Goal: Task Accomplishment & Management: Use online tool/utility

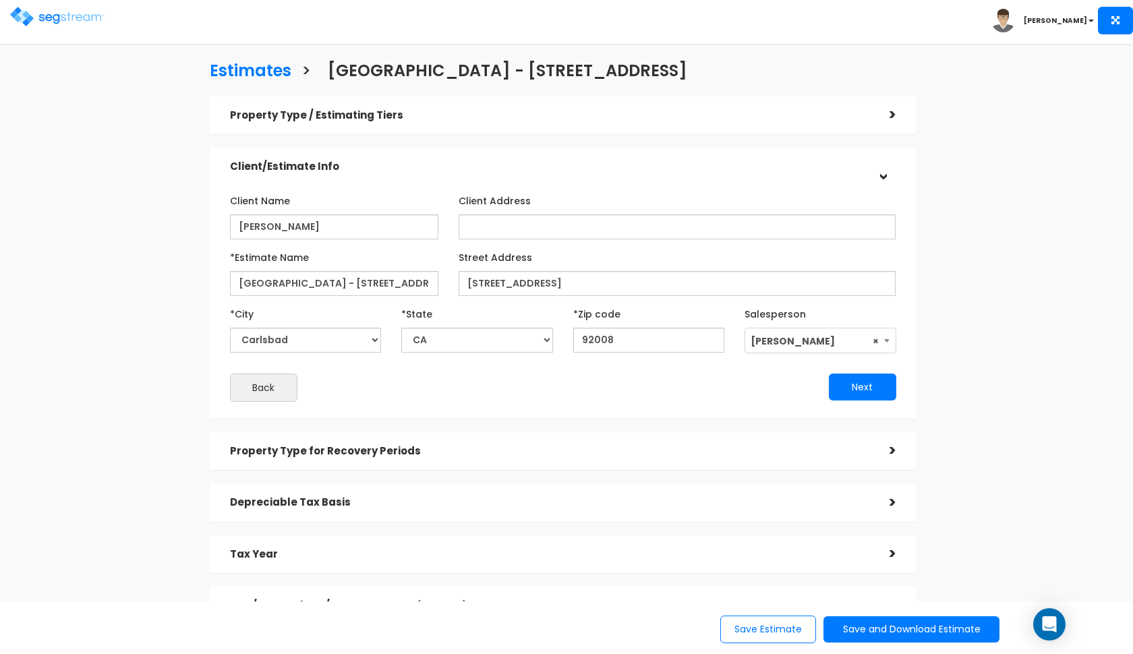
select select "CA"
click at [58, 18] on img at bounding box center [57, 17] width 94 height 20
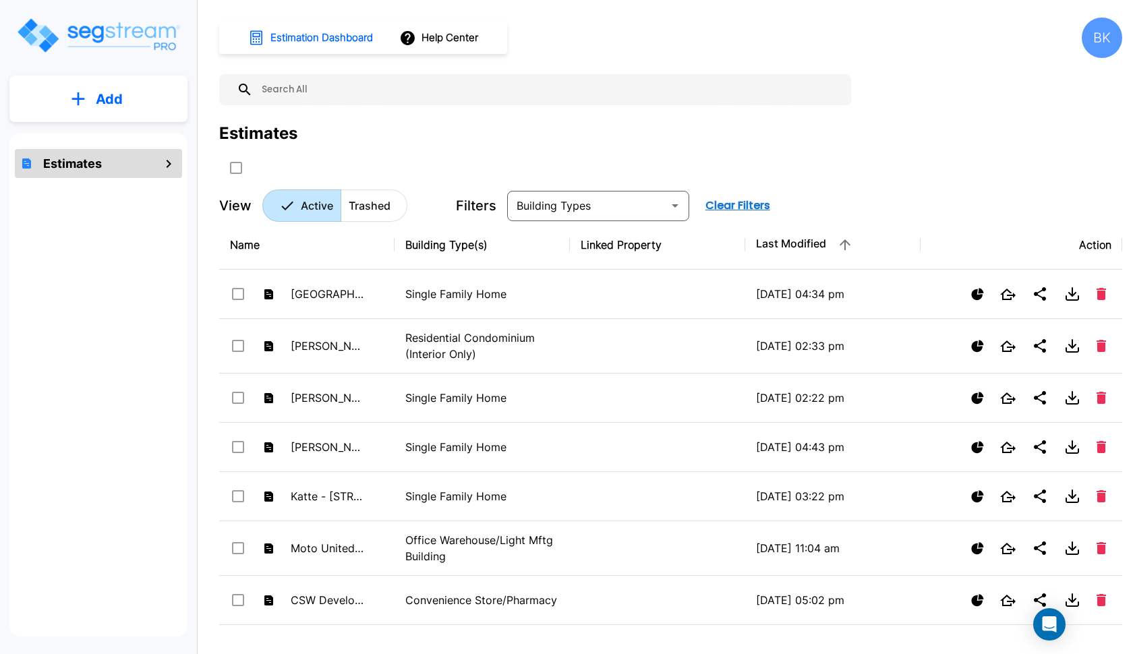
click at [364, 84] on input "text" at bounding box center [549, 89] width 592 height 31
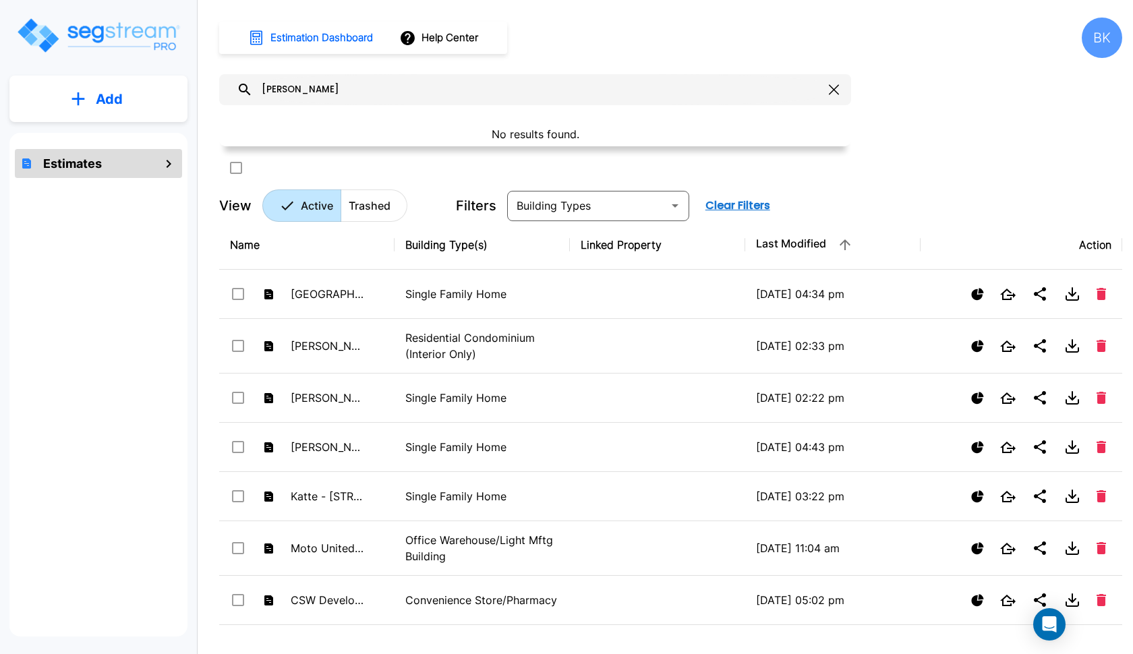
click at [345, 88] on input "[PERSON_NAME]" at bounding box center [538, 89] width 571 height 31
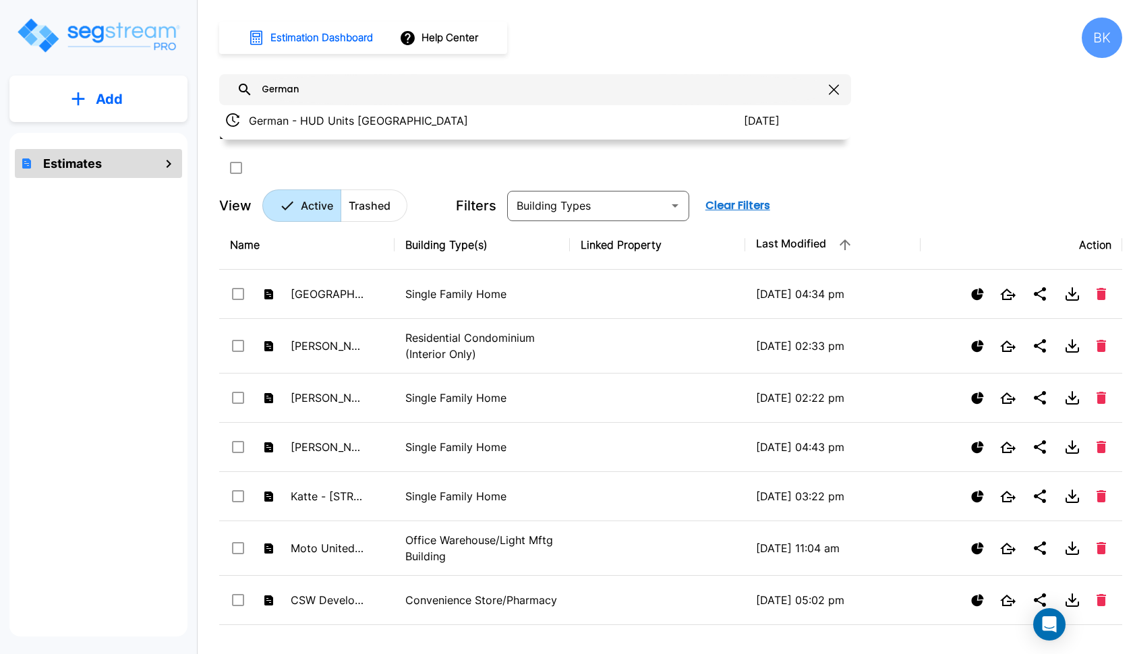
type input "German"
click at [408, 117] on div at bounding box center [535, 126] width 632 height 40
click at [408, 117] on p "German - HUD Units [GEOGRAPHIC_DATA]" at bounding box center [496, 121] width 495 height 16
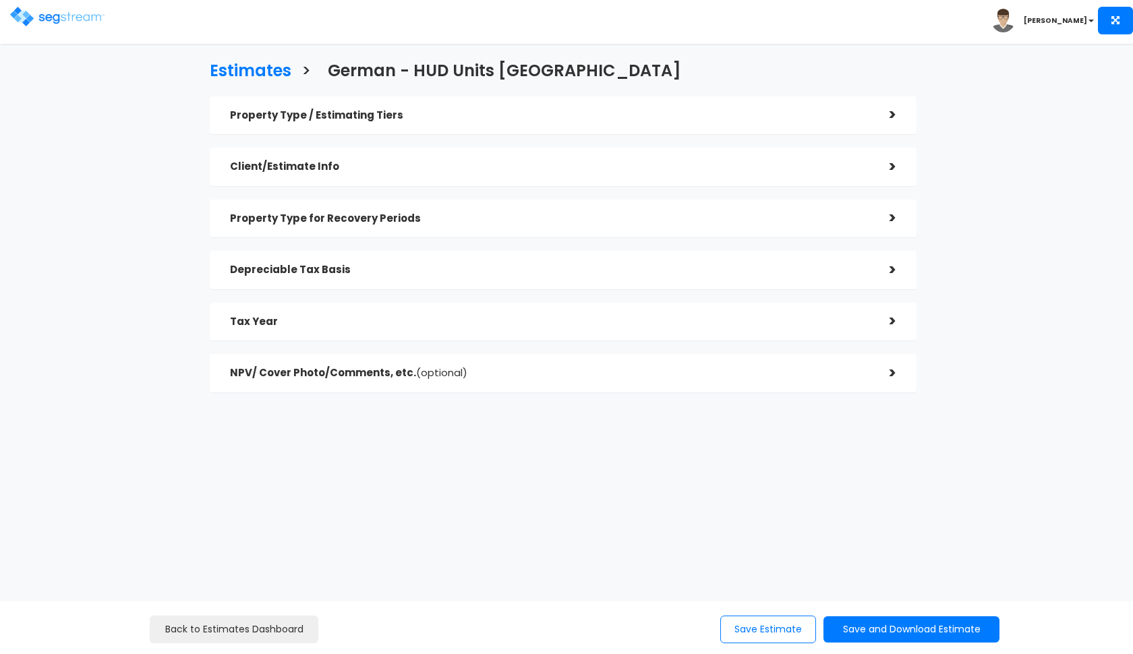
type input "17.00%"
type input "0.0%"
type input "83.00%"
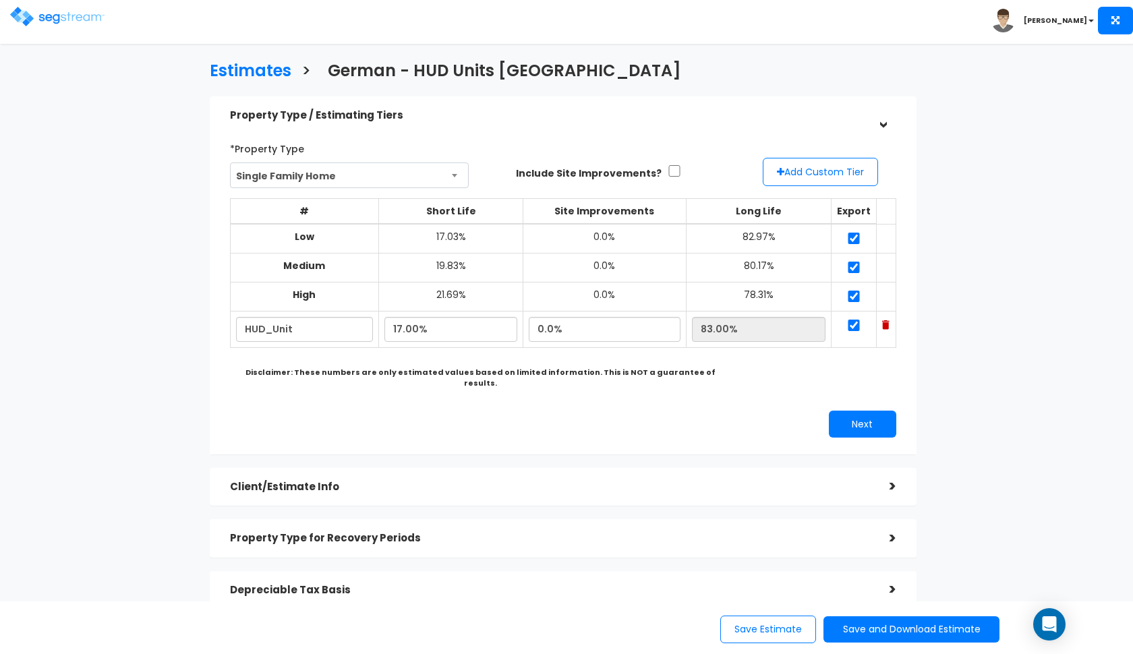
click at [513, 112] on h5 "Property Type / Estimating Tiers" at bounding box center [550, 115] width 640 height 11
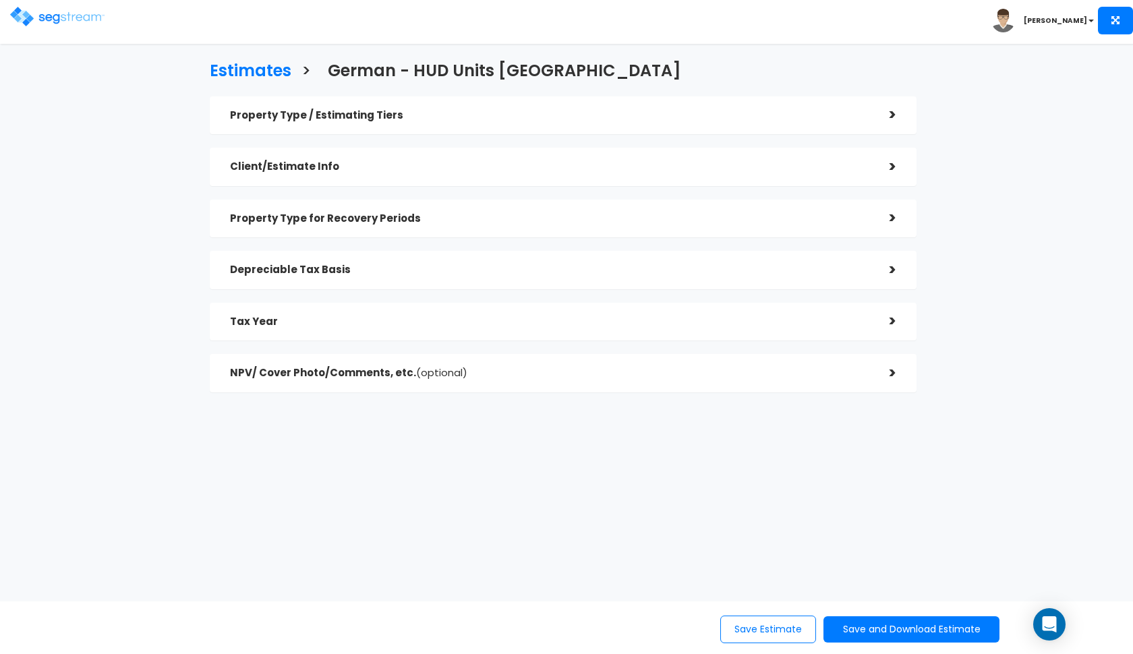
click at [452, 159] on div "Client/Estimate Info" at bounding box center [550, 166] width 640 height 25
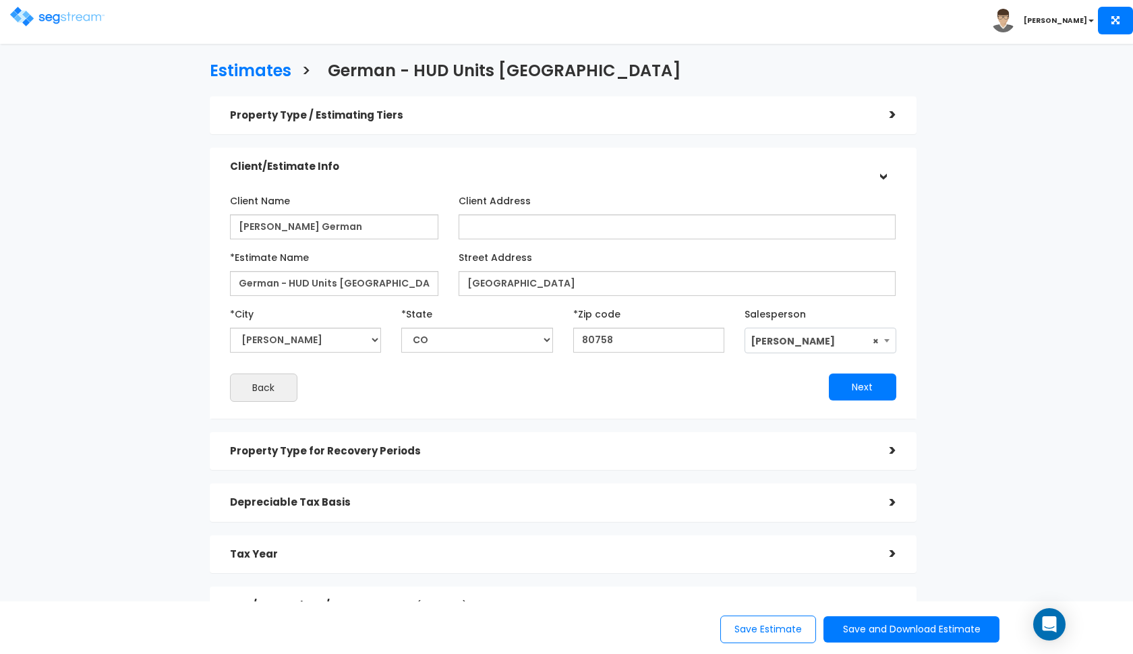
click at [447, 164] on h5 "Client/Estimate Info" at bounding box center [550, 166] width 640 height 11
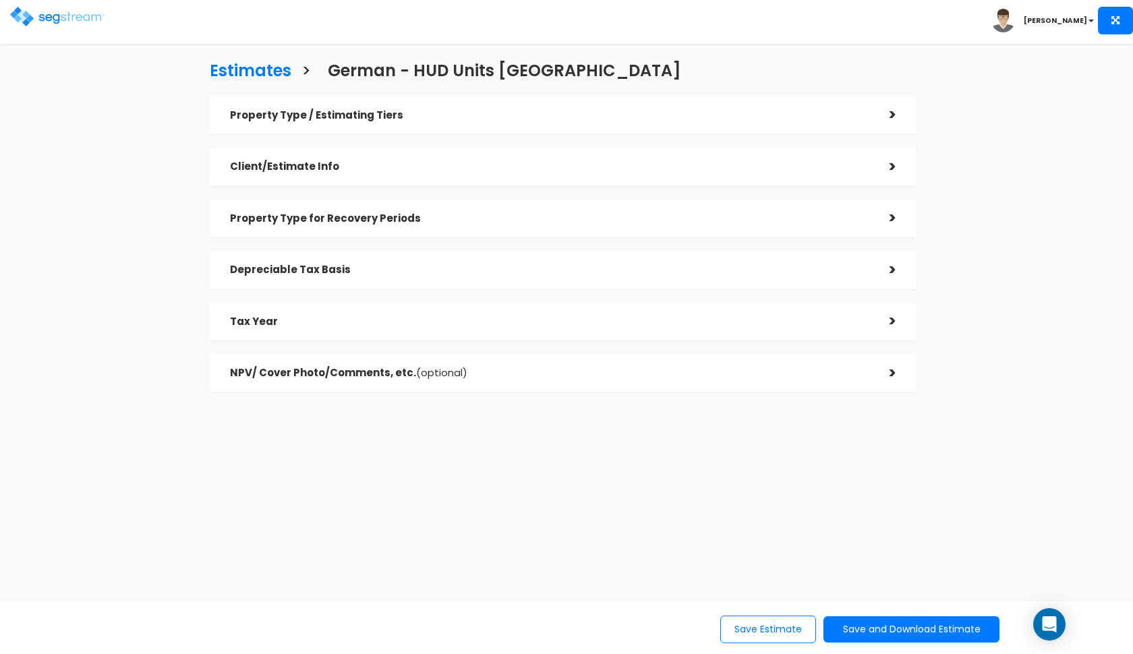
click at [410, 213] on h5 "Property Type for Recovery Periods" at bounding box center [550, 218] width 640 height 11
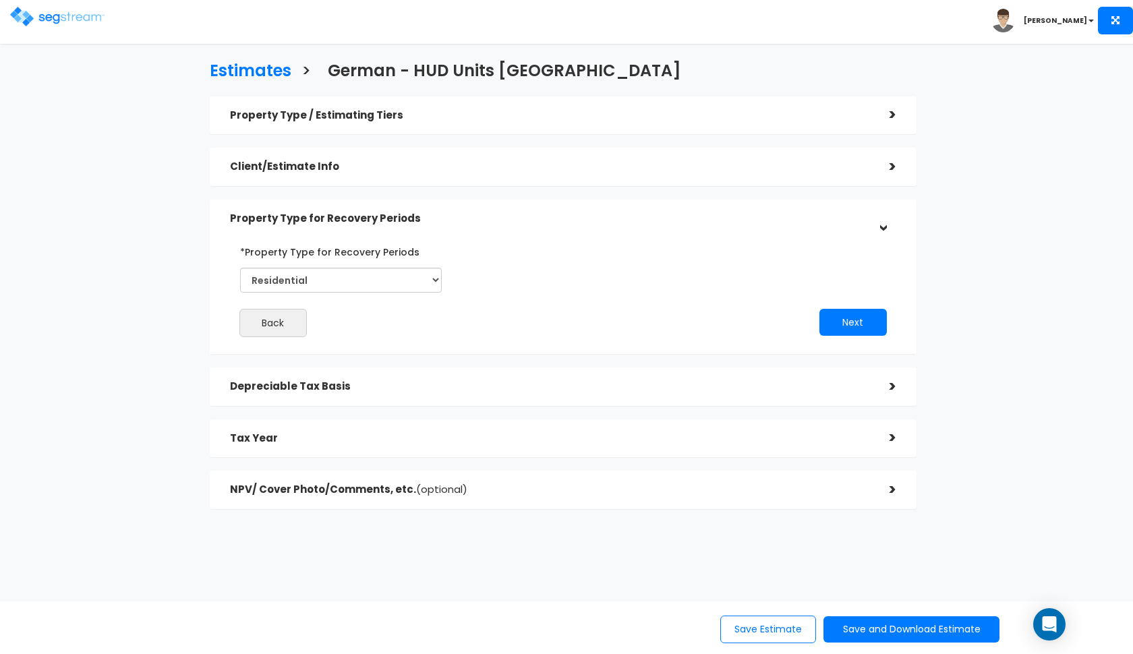
click at [410, 213] on h5 "Property Type for Recovery Periods" at bounding box center [550, 218] width 640 height 11
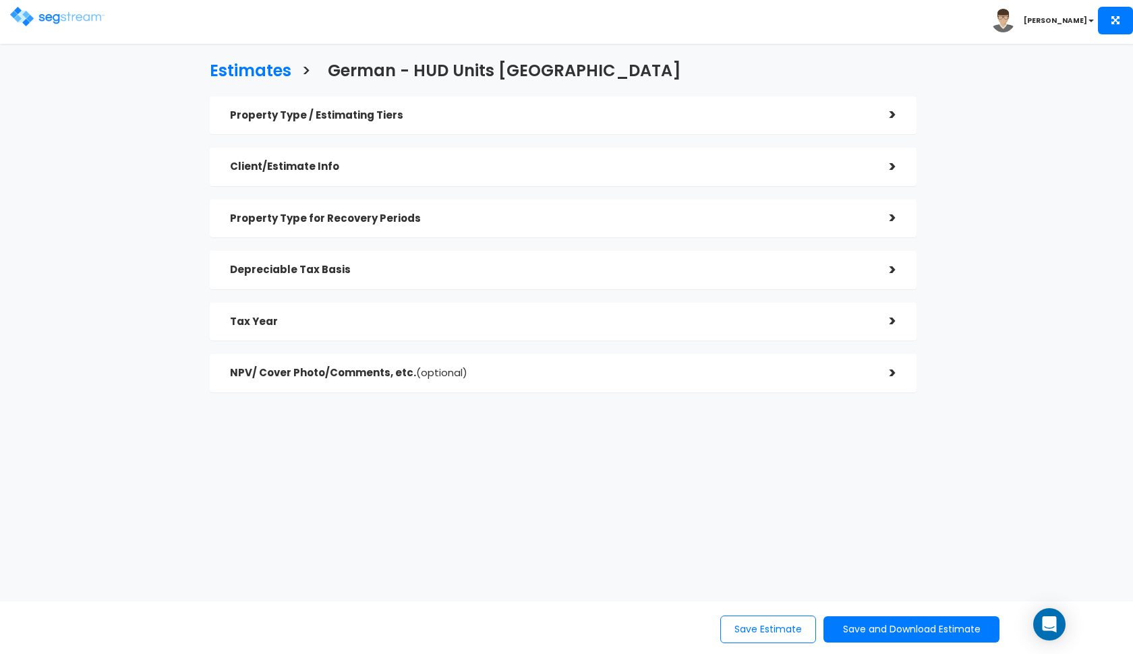
click at [379, 273] on h5 "Depreciable Tax Basis" at bounding box center [550, 269] width 640 height 11
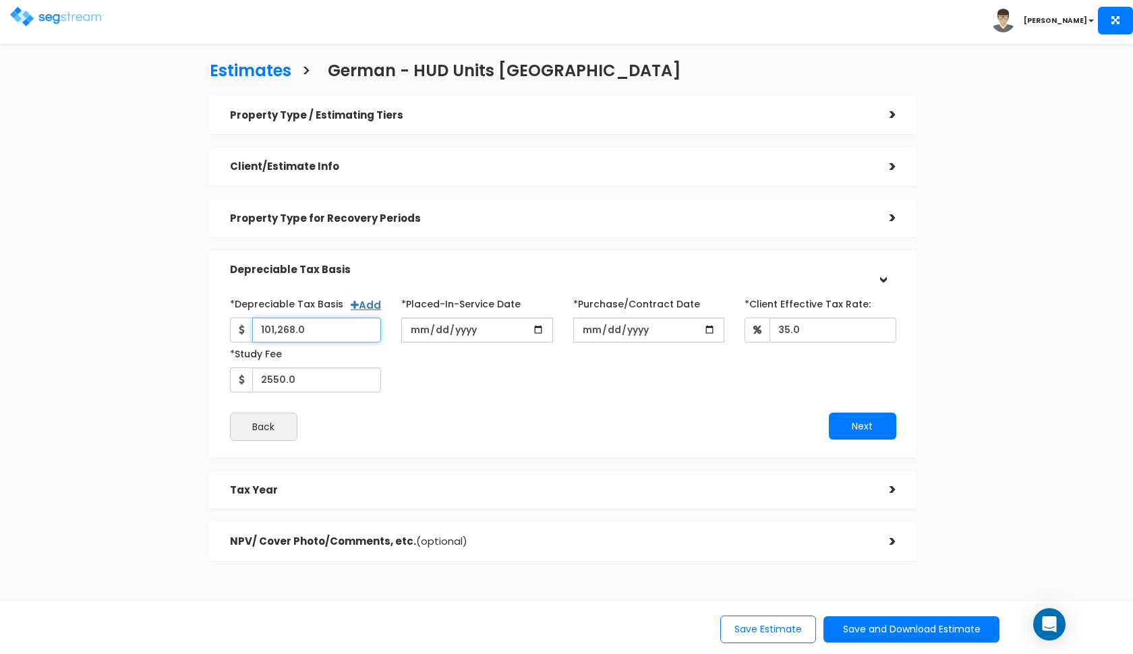
click at [308, 327] on input "101,268.0" at bounding box center [317, 330] width 130 height 25
type input "122,549"
click at [507, 431] on div "Back" at bounding box center [391, 427] width 343 height 28
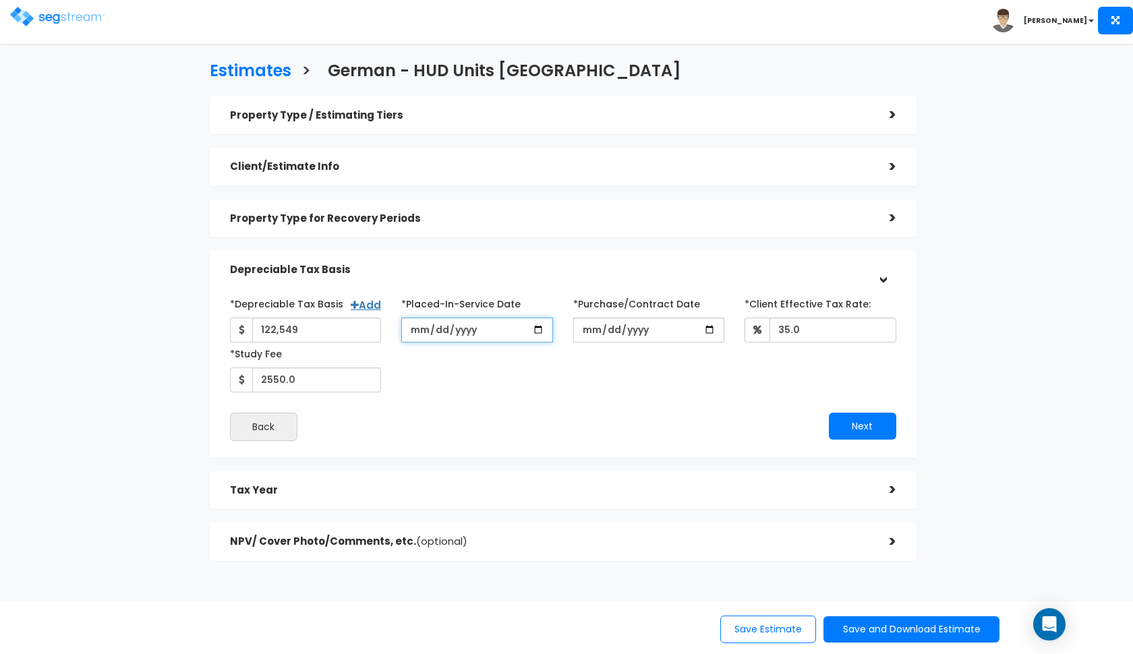
click at [420, 335] on input "2025-01-31" at bounding box center [477, 330] width 152 height 25
click at [488, 333] on input "2025-12-31" at bounding box center [477, 330] width 152 height 25
click at [470, 337] on input "2025-12-31" at bounding box center [477, 330] width 152 height 25
type input "2024-12-31"
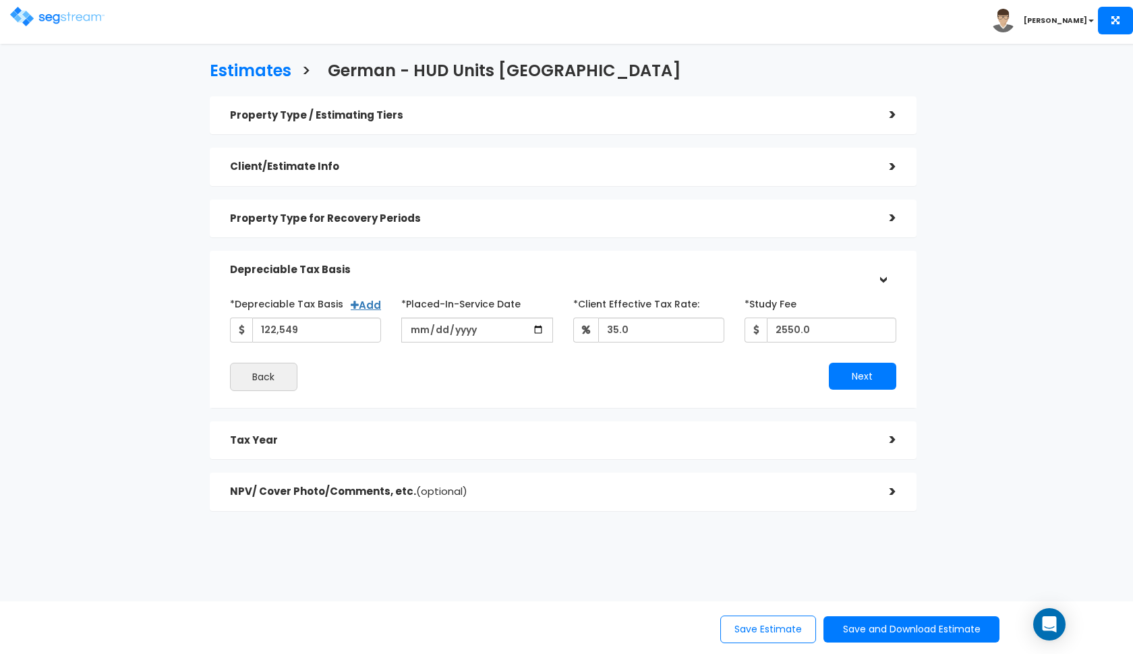
click at [528, 363] on div "Back" at bounding box center [391, 377] width 343 height 28
click at [857, 385] on button "Next" at bounding box center [862, 376] width 67 height 27
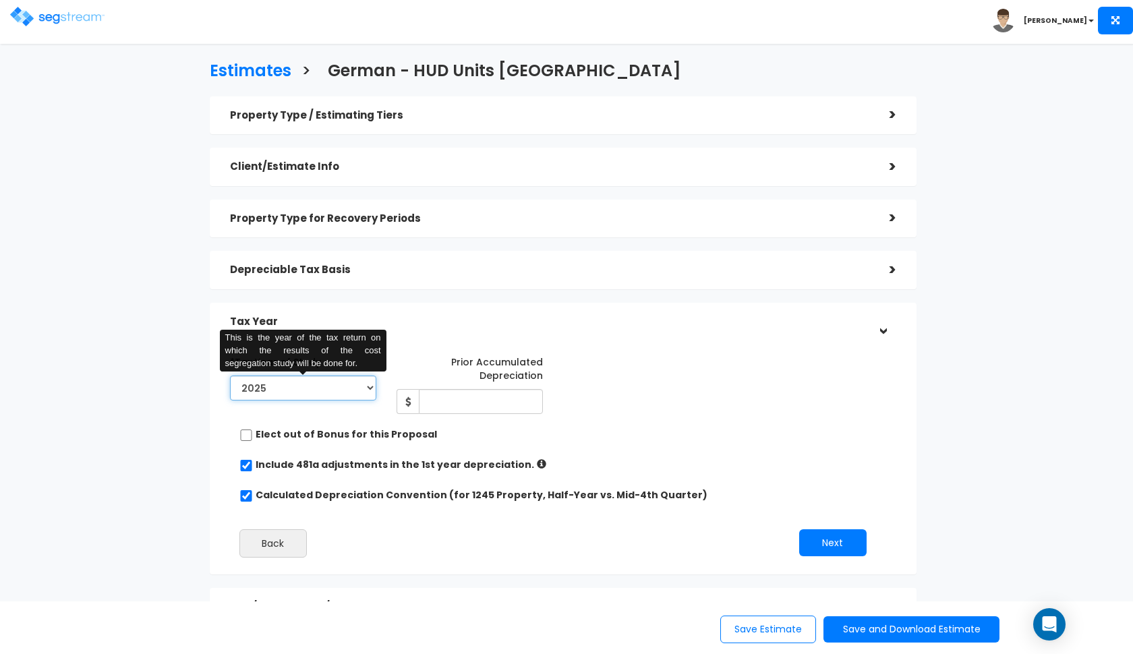
select select "2024"
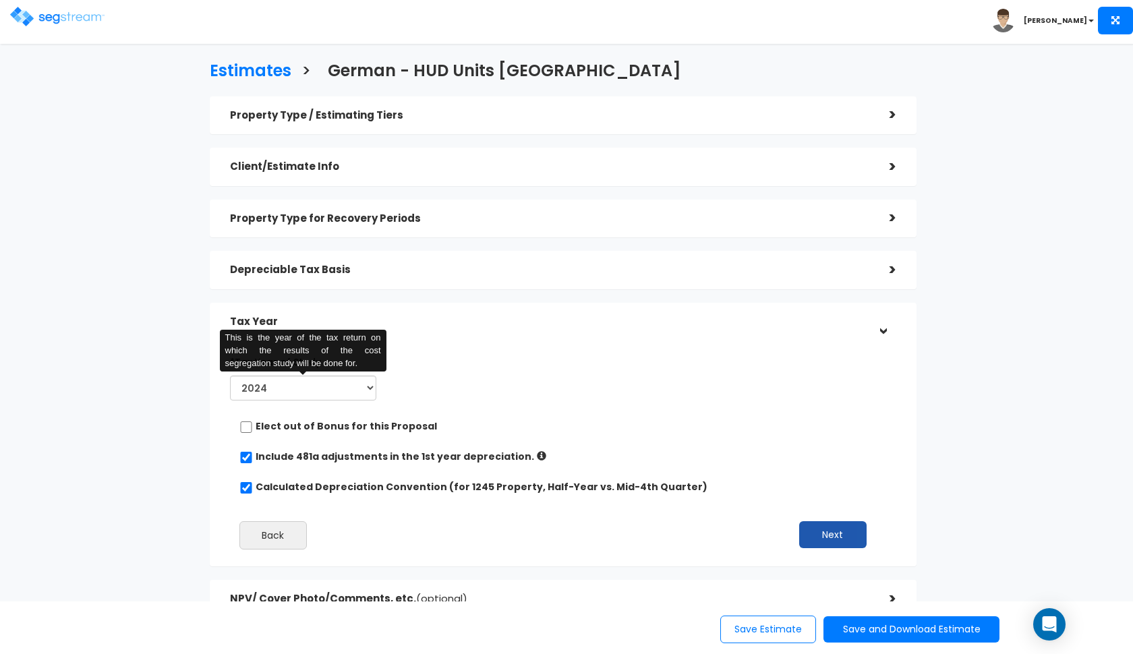
click at [830, 538] on button "Next" at bounding box center [832, 534] width 67 height 27
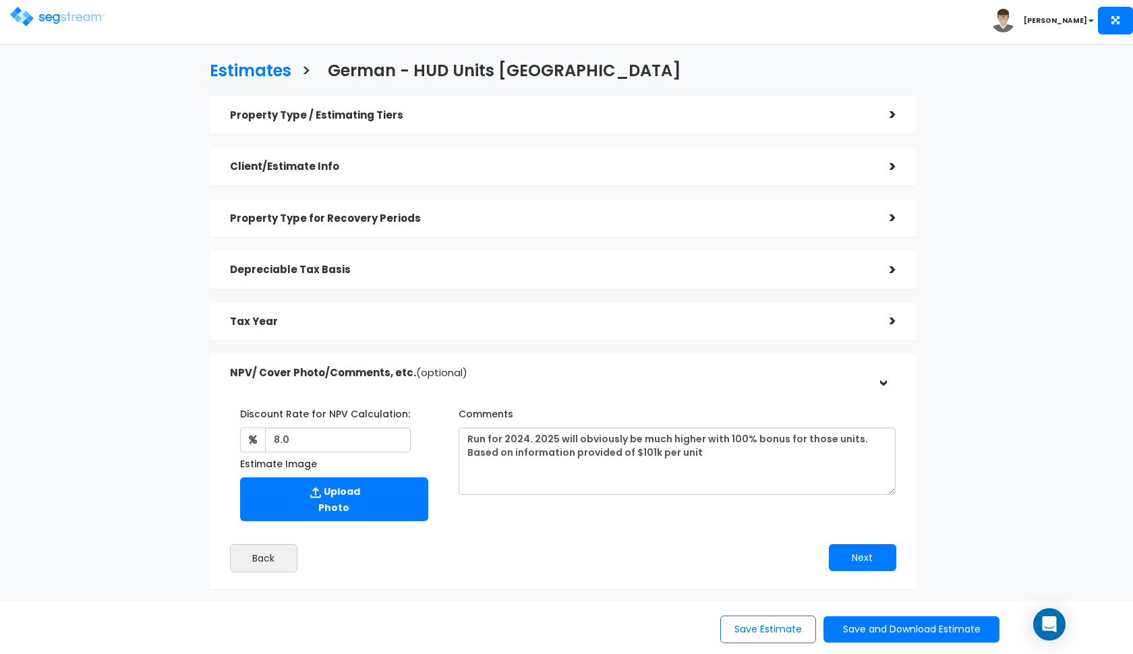
click at [888, 643] on div "Save Estimate Save and Download Estimate Standard Estimate Custom Estimate Cust…" at bounding box center [852, 630] width 273 height 28
click at [877, 636] on button "Save and Download Estimate" at bounding box center [912, 630] width 176 height 26
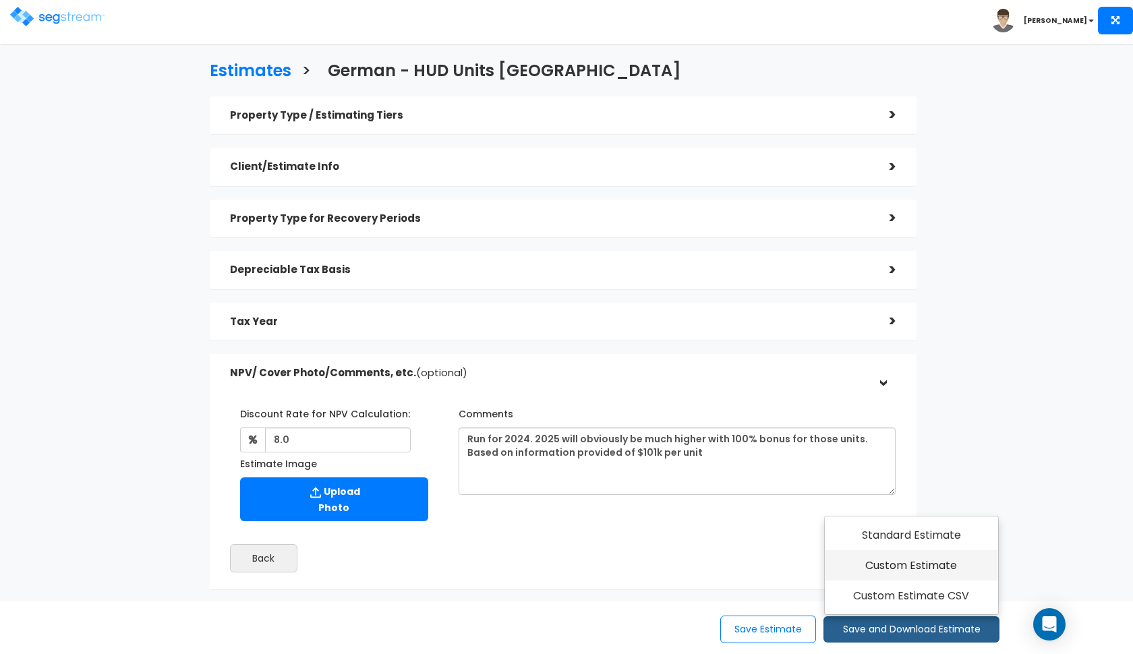
click at [893, 578] on link "Custom Estimate" at bounding box center [911, 566] width 173 height 31
